Goal: Transaction & Acquisition: Subscribe to service/newsletter

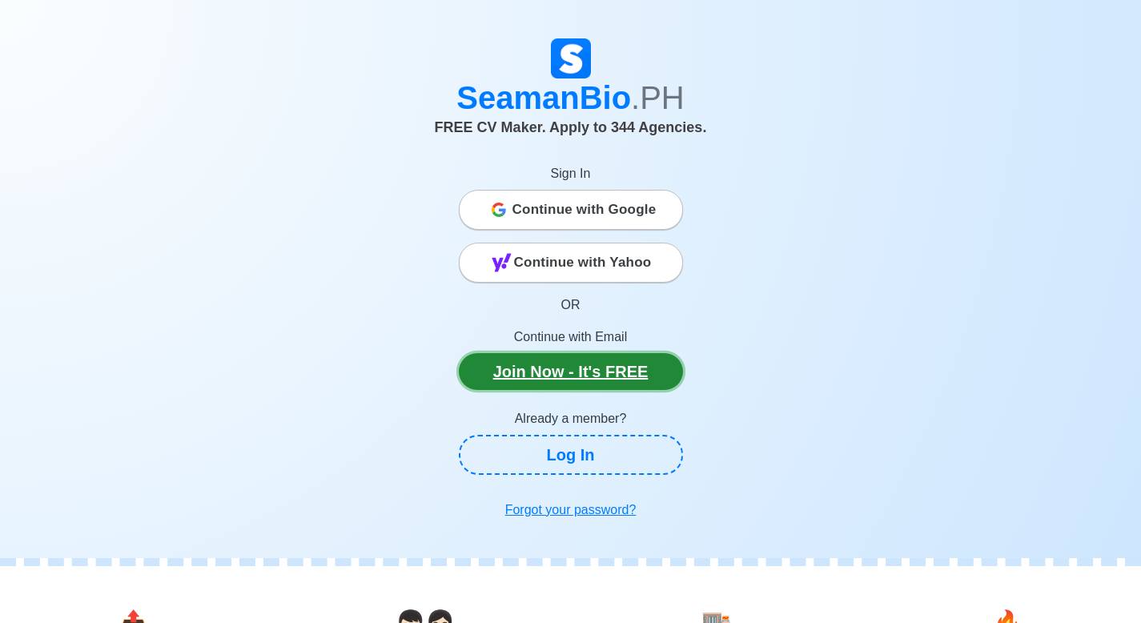
click at [588, 380] on link "Join Now - It's FREE" at bounding box center [571, 371] width 224 height 37
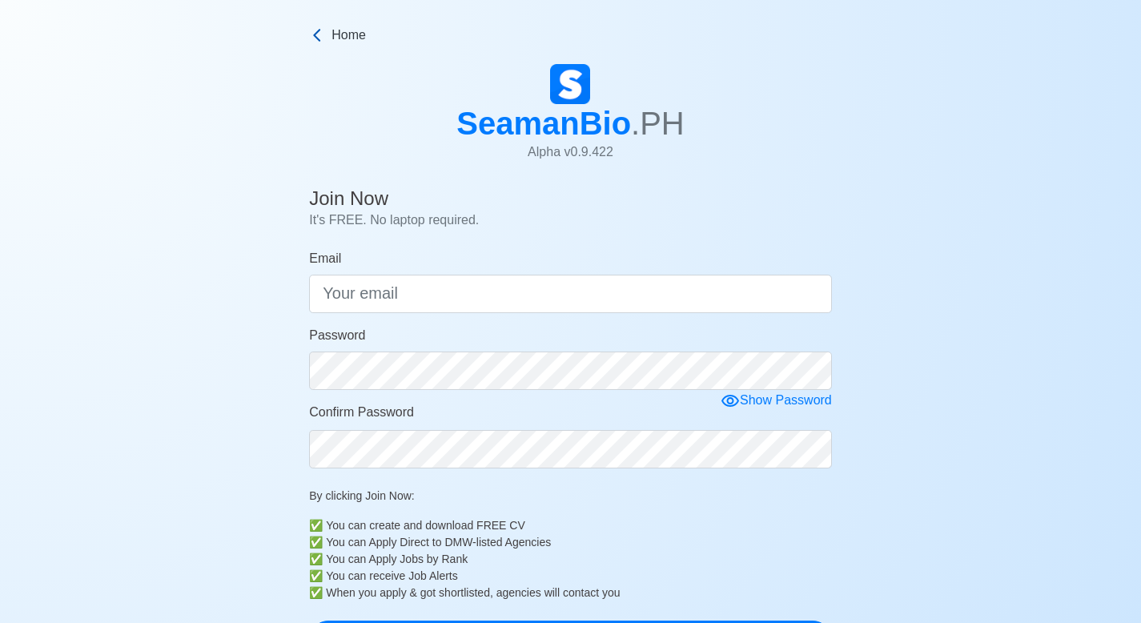
click at [319, 32] on icon at bounding box center [317, 35] width 16 height 16
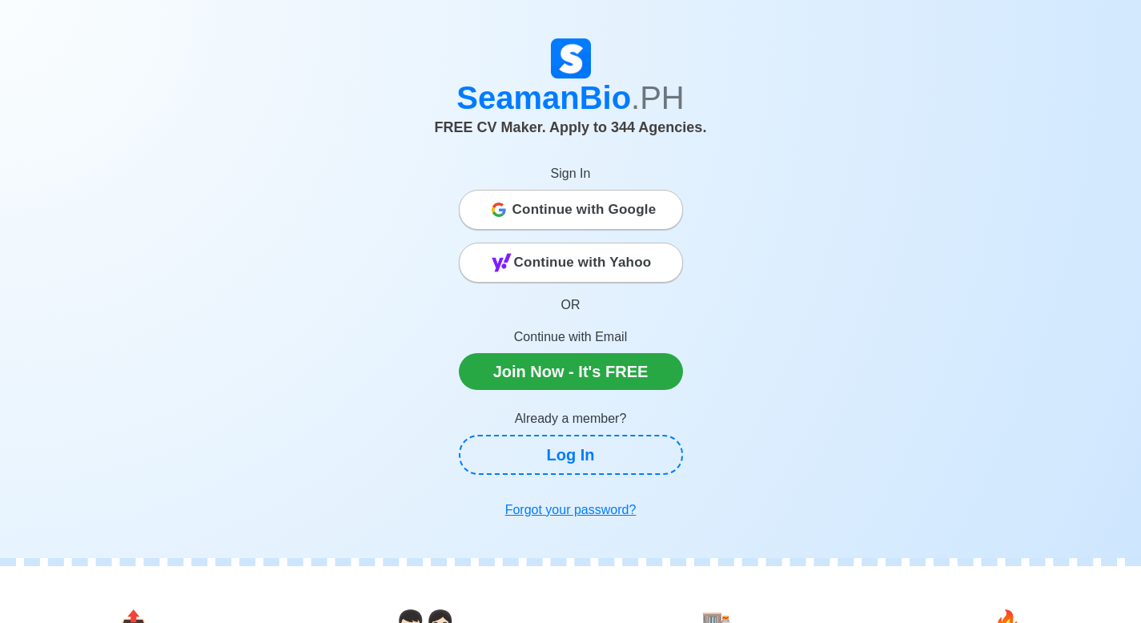
click at [603, 209] on span "Continue with Google" at bounding box center [585, 210] width 144 height 32
